Goal: Transaction & Acquisition: Book appointment/travel/reservation

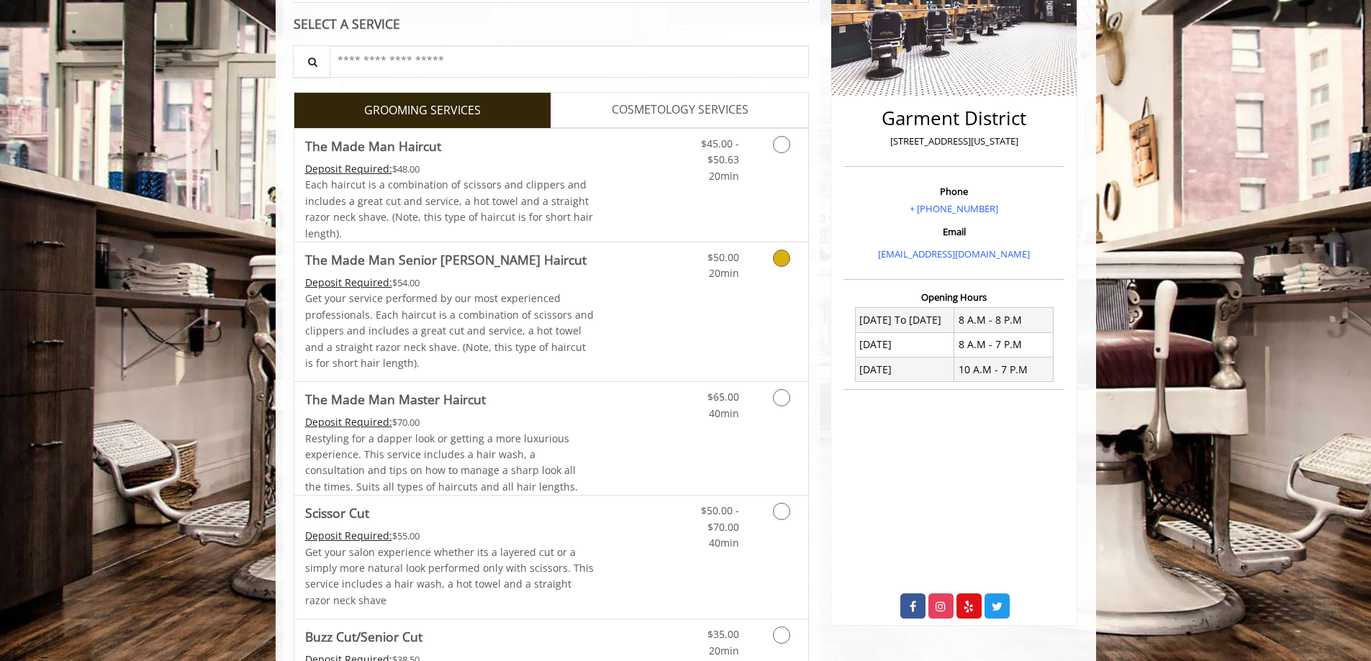
scroll to position [288, 0]
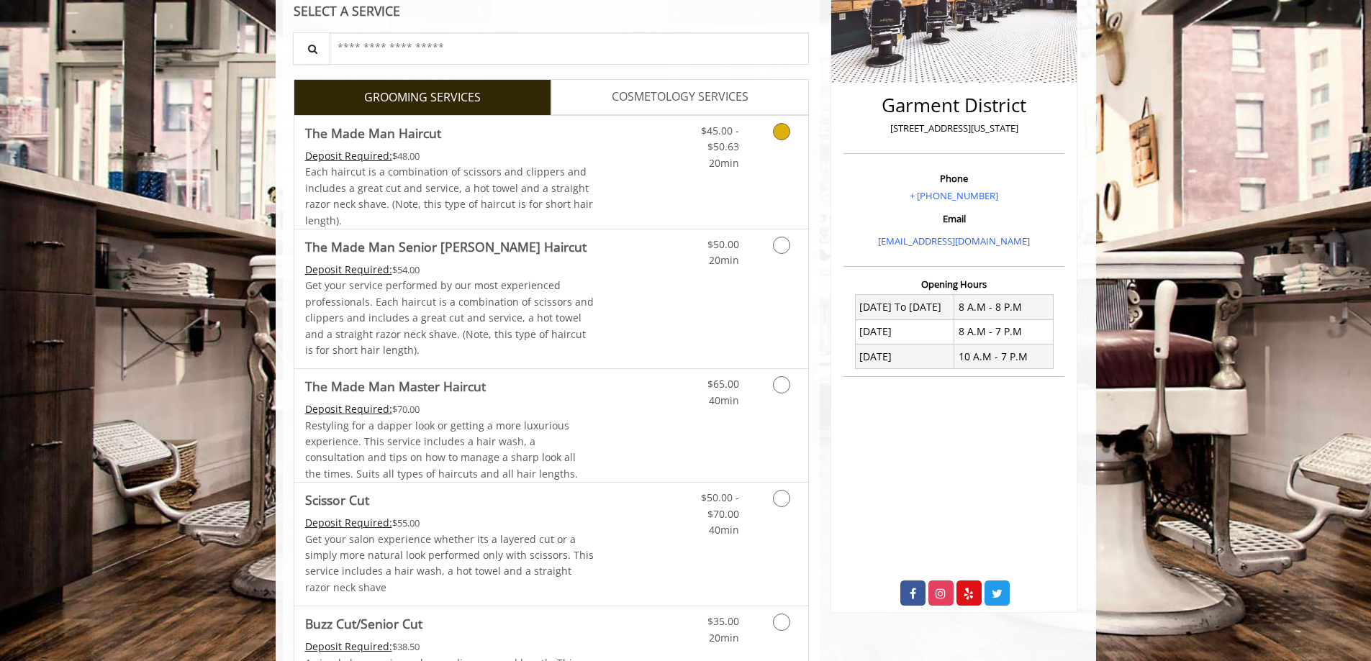
click at [777, 135] on icon "Grooming services" at bounding box center [781, 131] width 17 height 17
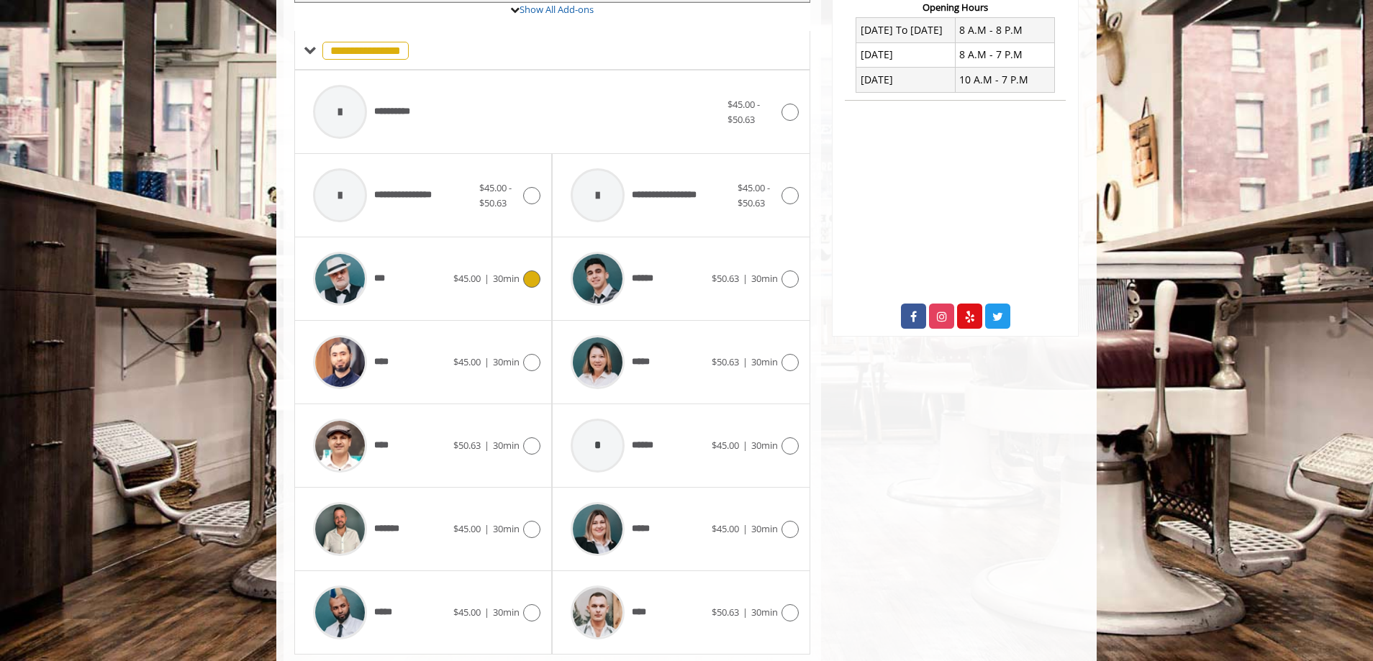
scroll to position [609, 0]
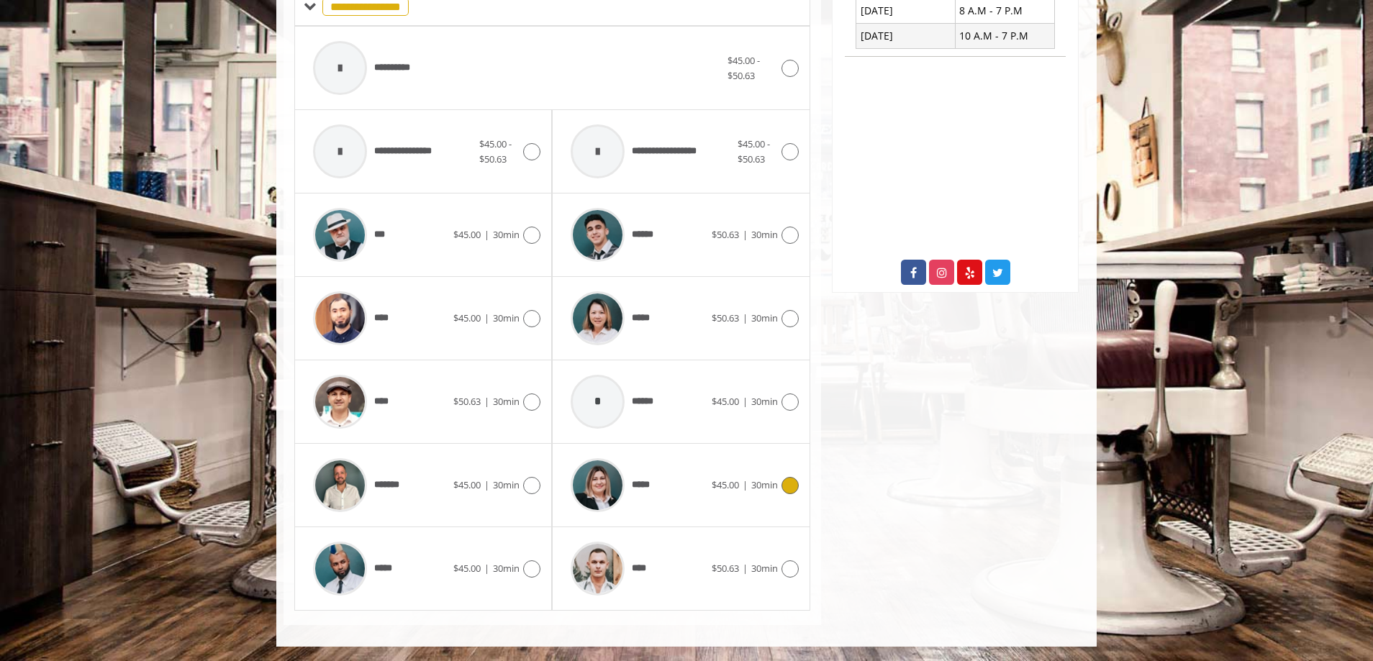
click at [786, 487] on icon at bounding box center [789, 485] width 17 height 17
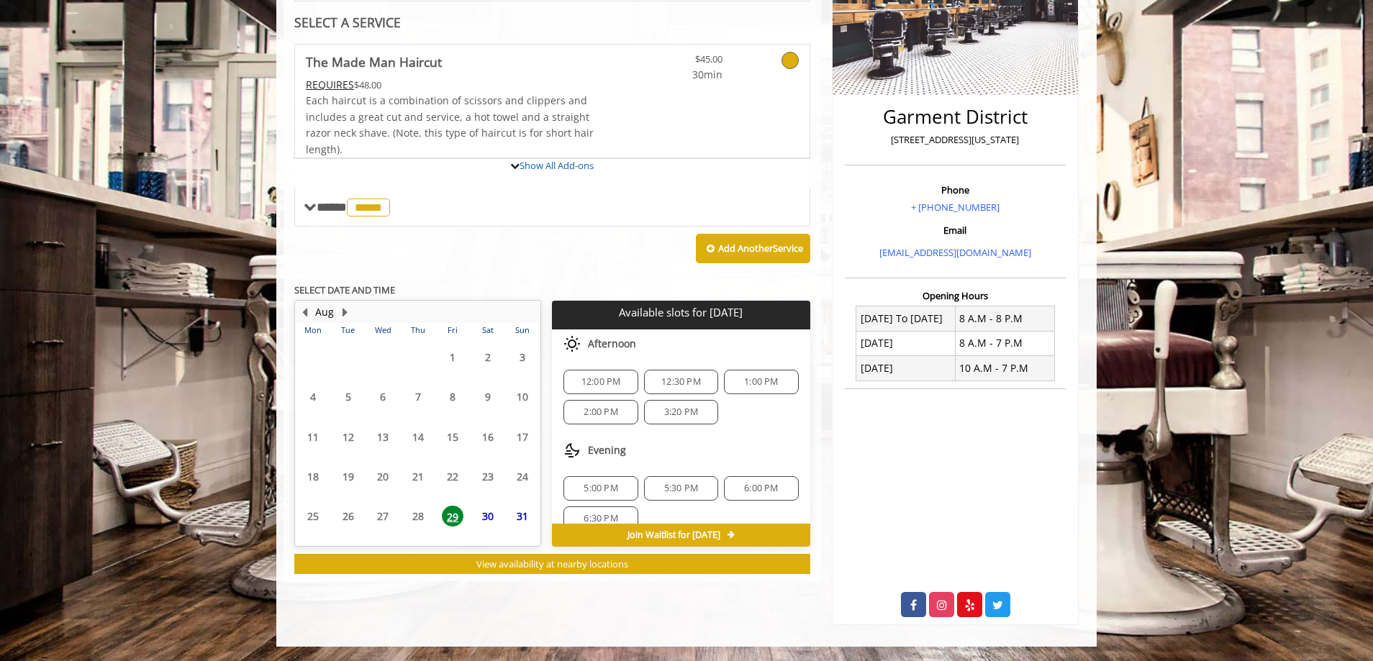
scroll to position [365, 0]
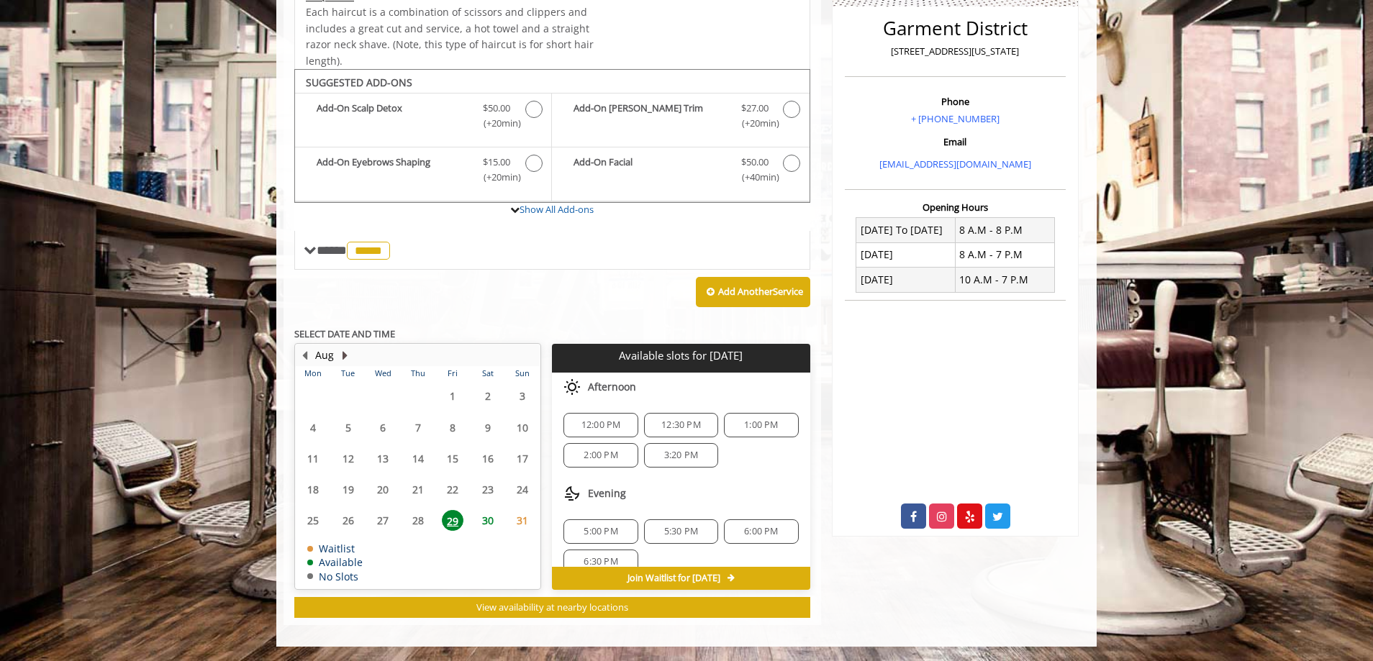
click at [343, 351] on button "Next Month" at bounding box center [345, 356] width 12 height 16
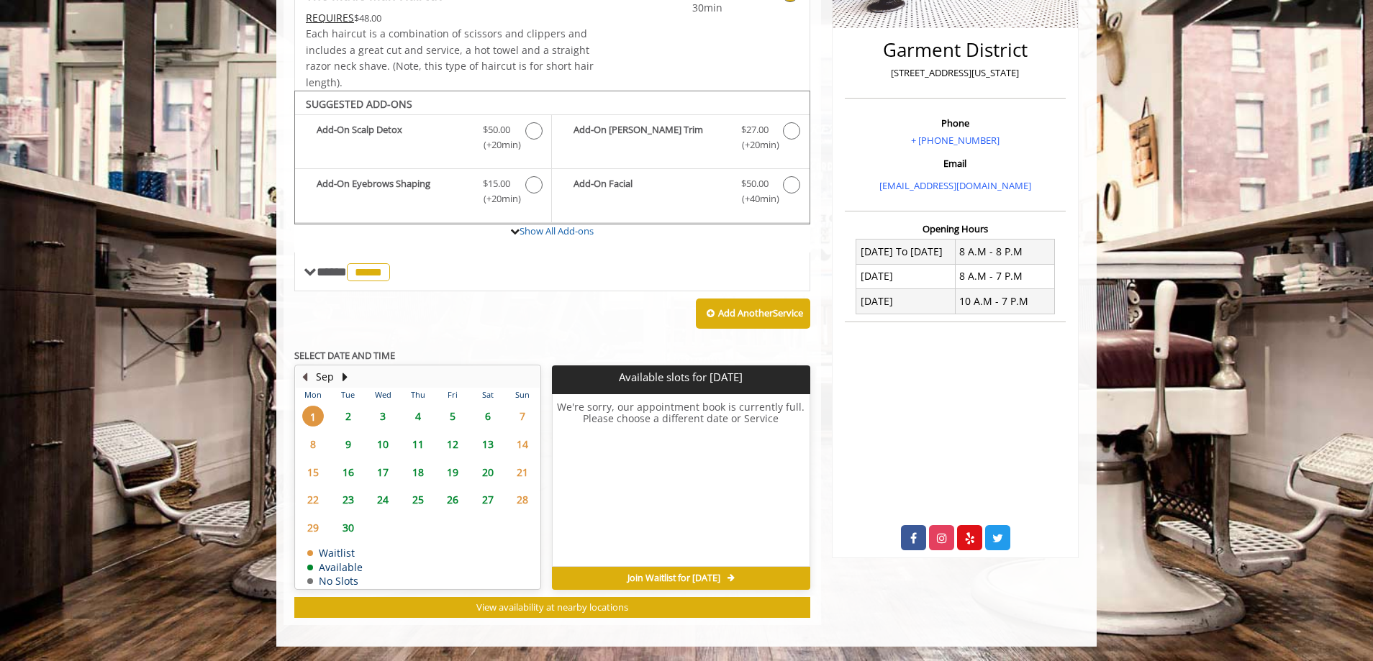
click at [307, 375] on button "Previous Month" at bounding box center [305, 377] width 12 height 16
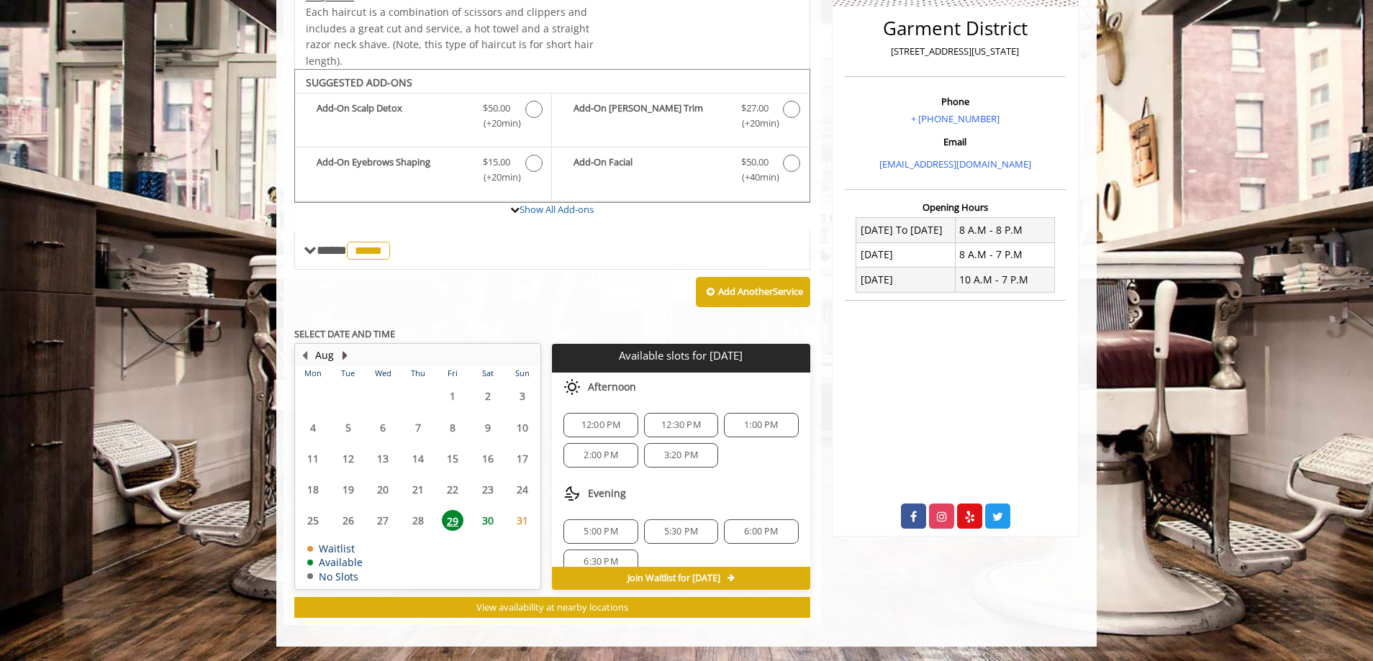
click at [347, 355] on button "Next Month" at bounding box center [345, 356] width 12 height 16
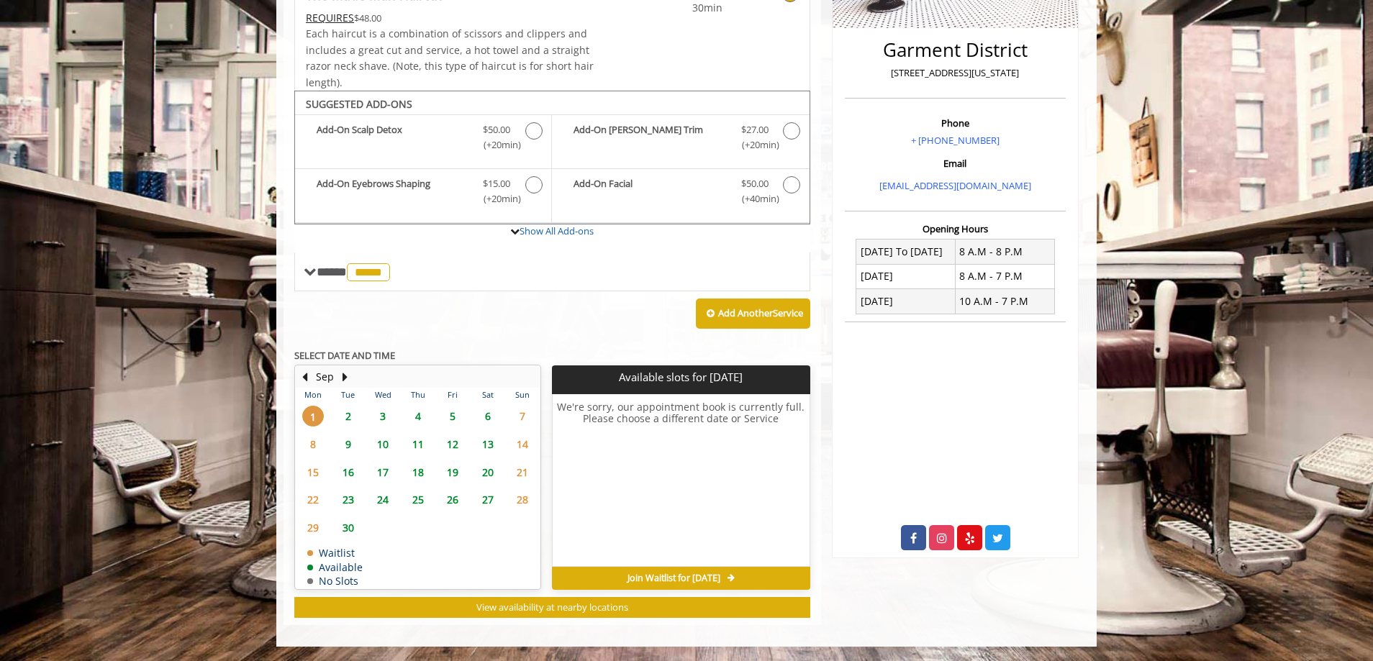
click at [423, 442] on span "11" at bounding box center [418, 444] width 22 height 21
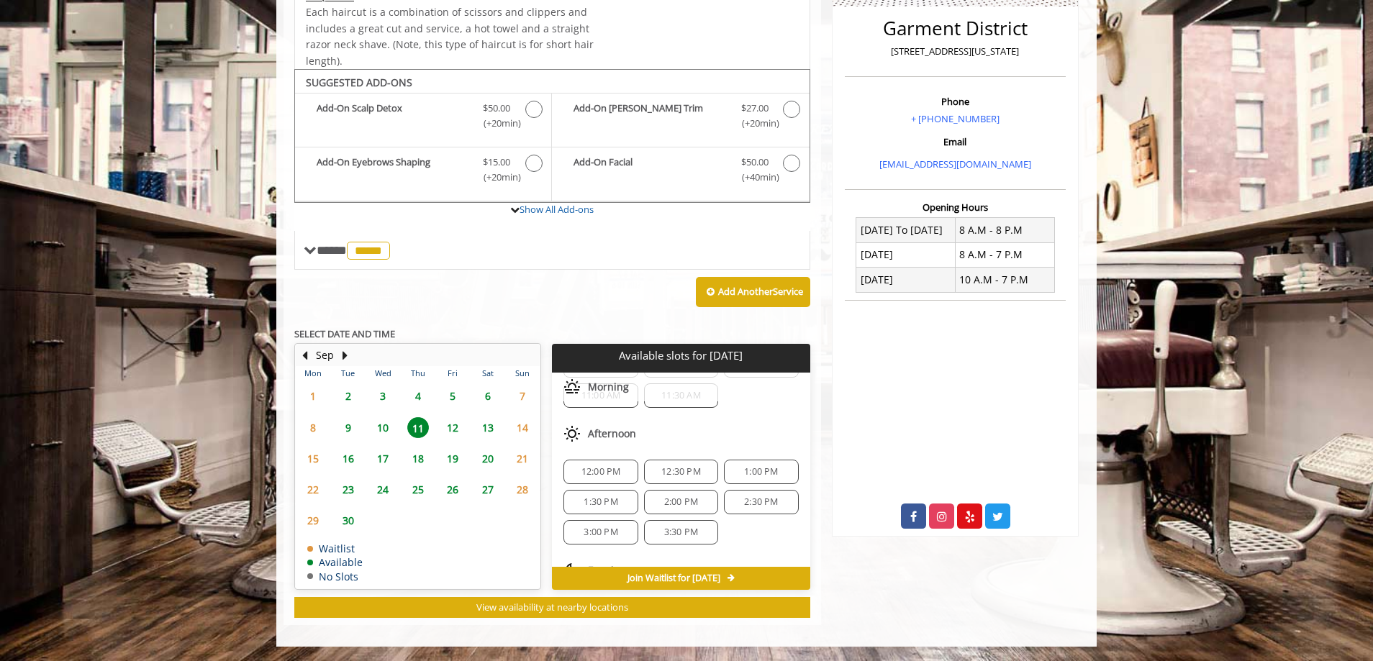
scroll to position [0, 0]
